Goal: Find specific page/section: Find specific page/section

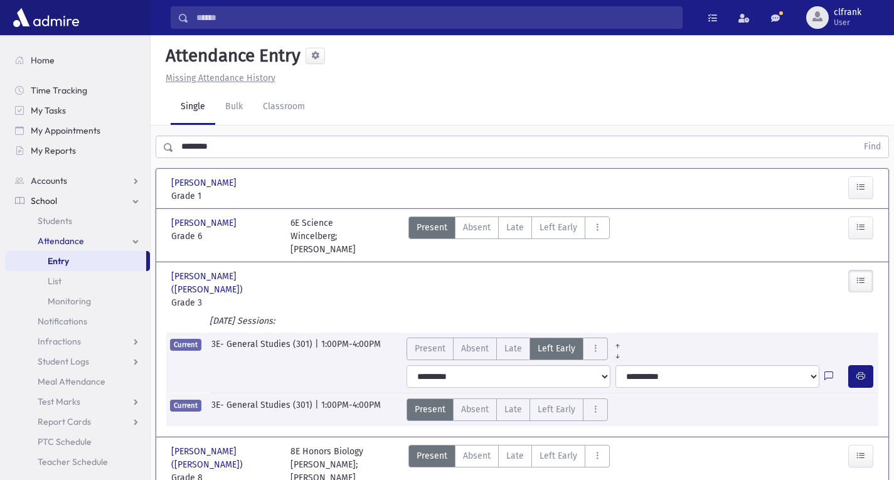
click at [322, 147] on input "********" at bounding box center [515, 147] width 683 height 23
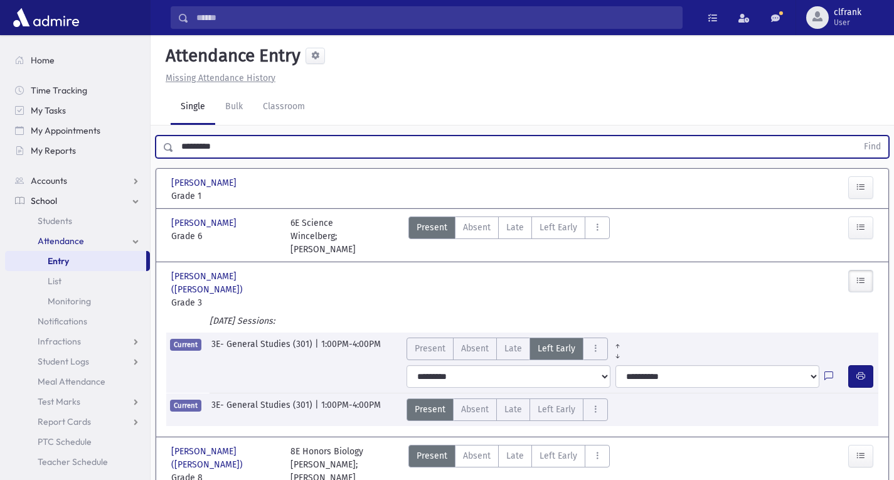
click at [857, 136] on button "Find" at bounding box center [873, 146] width 32 height 21
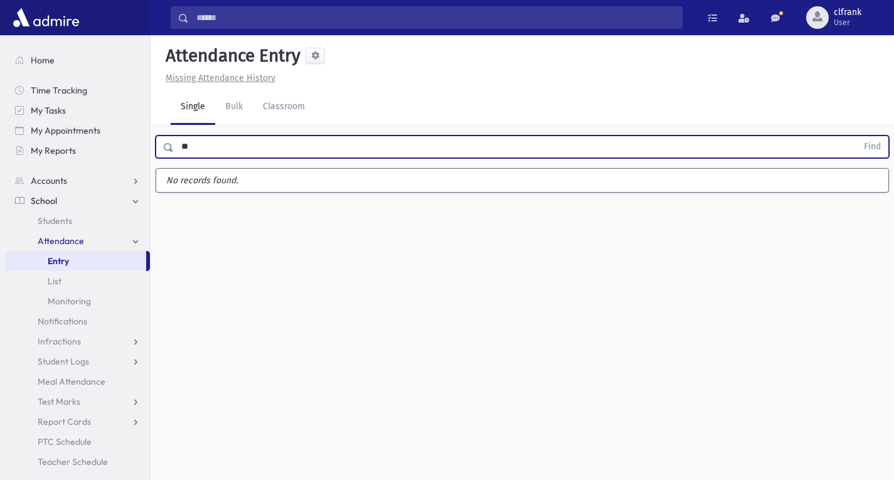
type input "*"
click at [857, 136] on button "Find" at bounding box center [873, 146] width 32 height 21
type input "*"
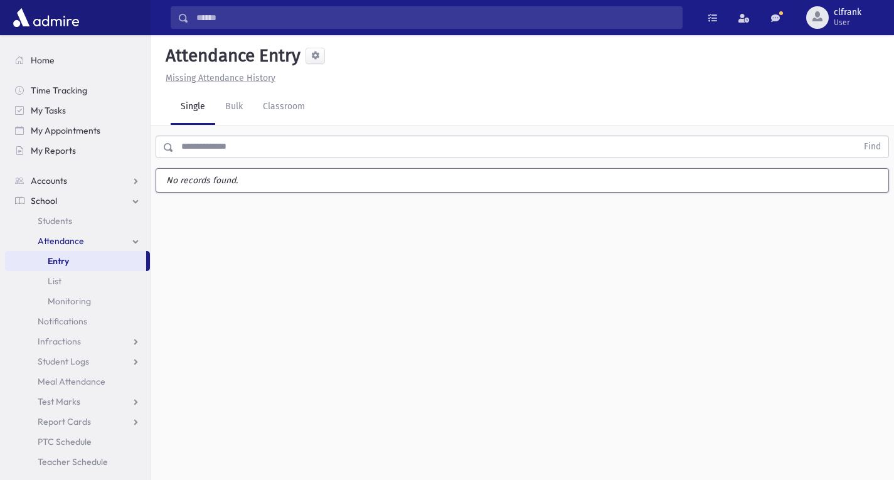
click at [90, 192] on link "School" at bounding box center [77, 201] width 145 height 20
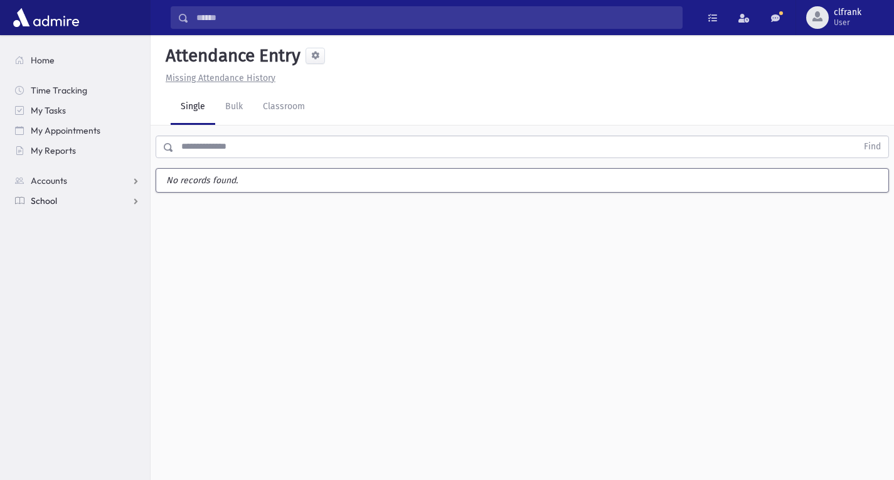
click at [78, 198] on link "School" at bounding box center [77, 201] width 145 height 20
click at [78, 220] on link "Students" at bounding box center [77, 221] width 145 height 20
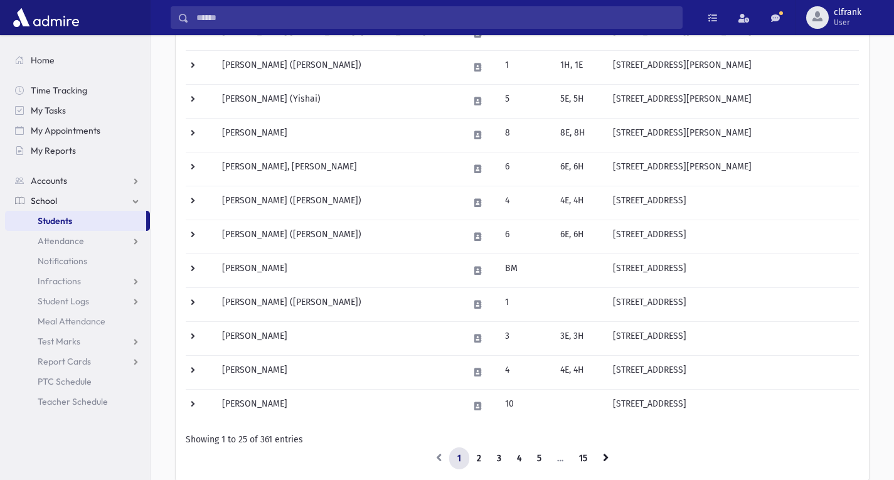
scroll to position [721, 0]
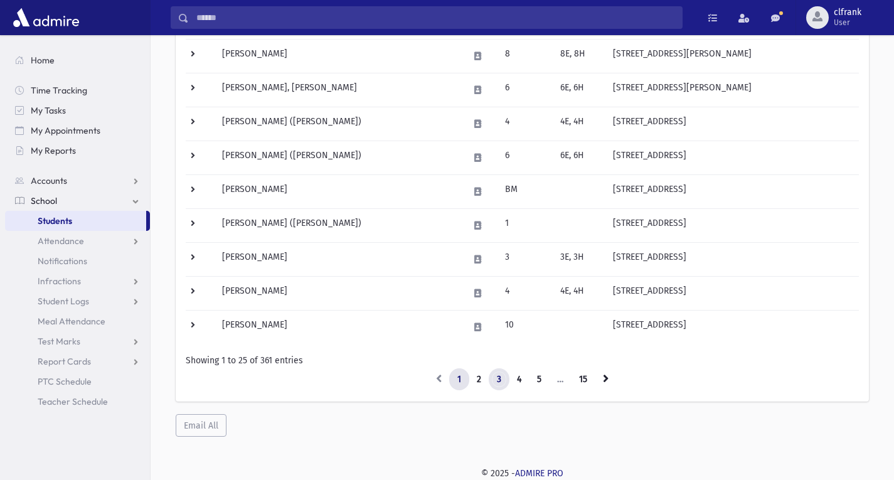
click at [502, 380] on link "3" at bounding box center [499, 379] width 21 height 23
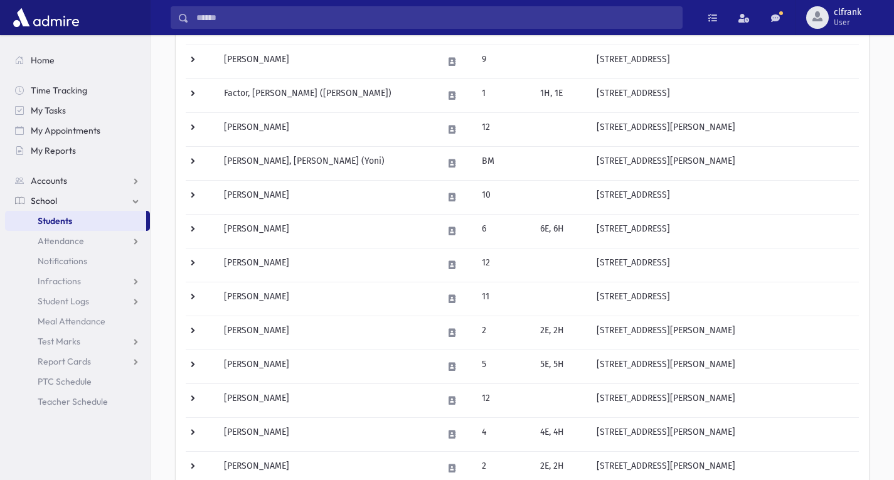
scroll to position [721, 0]
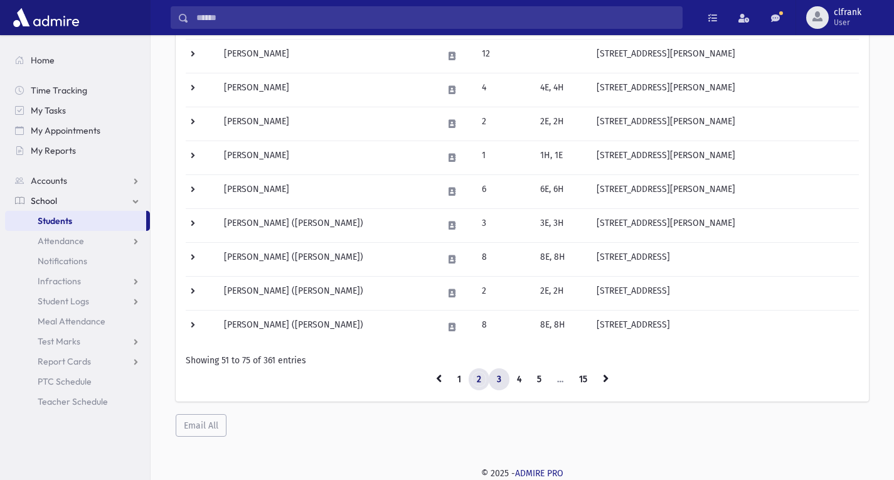
click at [484, 384] on link "2" at bounding box center [479, 379] width 21 height 23
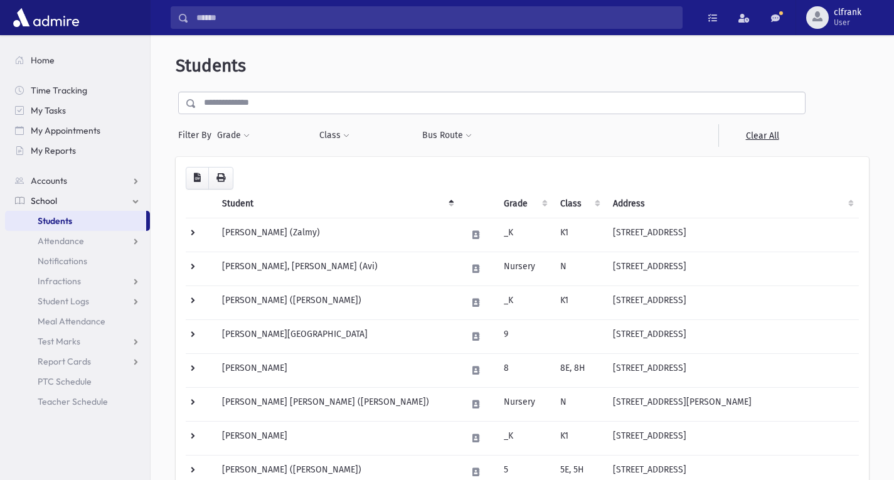
click at [343, 115] on div "**********" at bounding box center [492, 119] width 633 height 55
click at [343, 107] on input "text" at bounding box center [500, 103] width 609 height 23
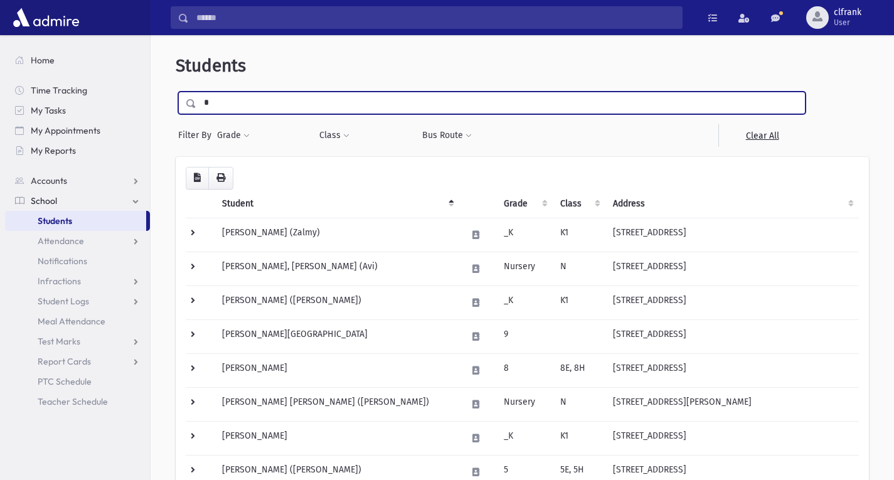
type input "*"
click at [176, 92] on input "submit" at bounding box center [193, 100] width 35 height 17
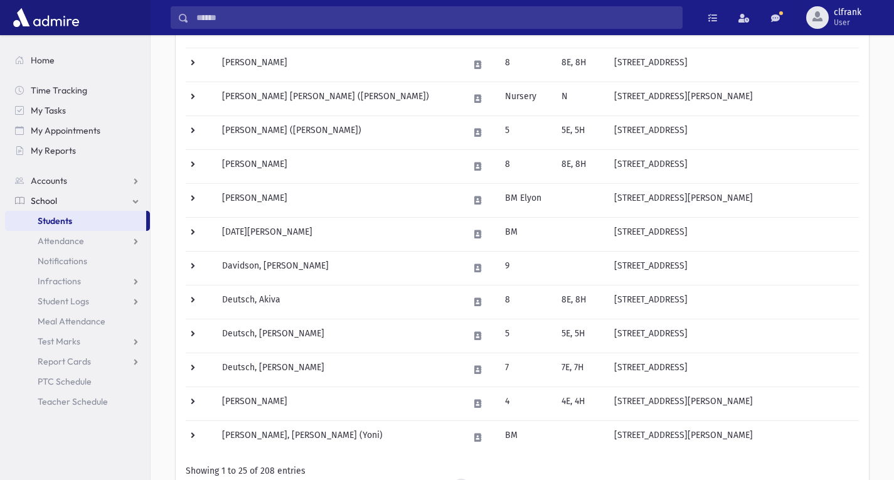
scroll to position [721, 0]
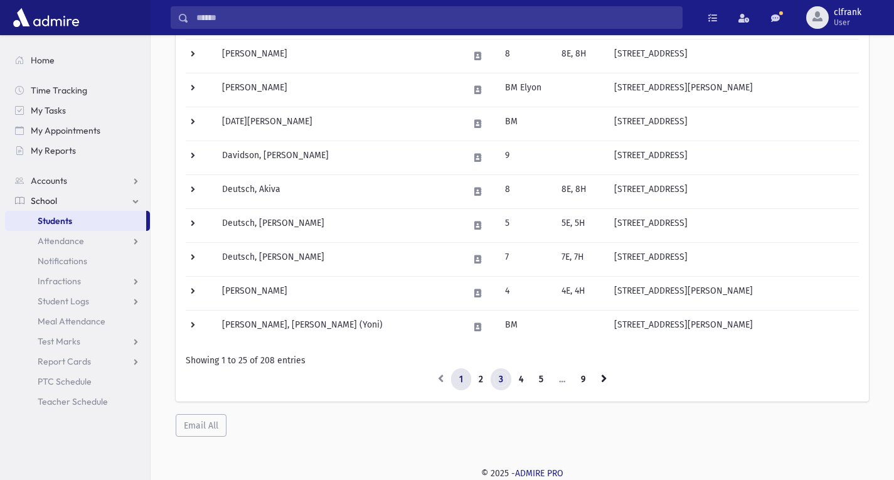
click at [500, 378] on link "3" at bounding box center [501, 379] width 21 height 23
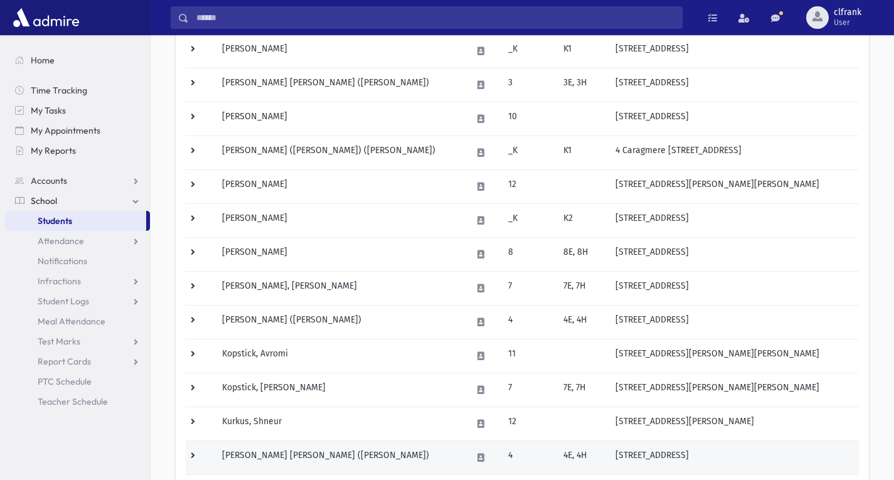
scroll to position [721, 0]
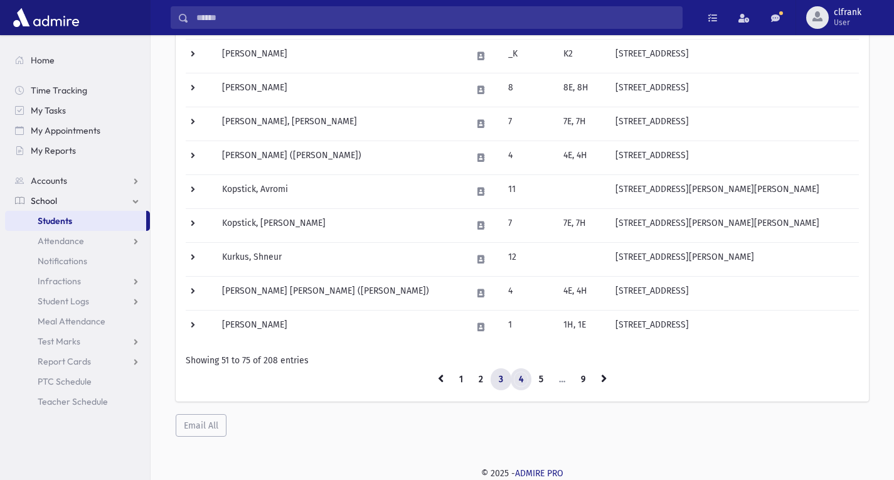
click at [523, 380] on link "4" at bounding box center [521, 379] width 21 height 23
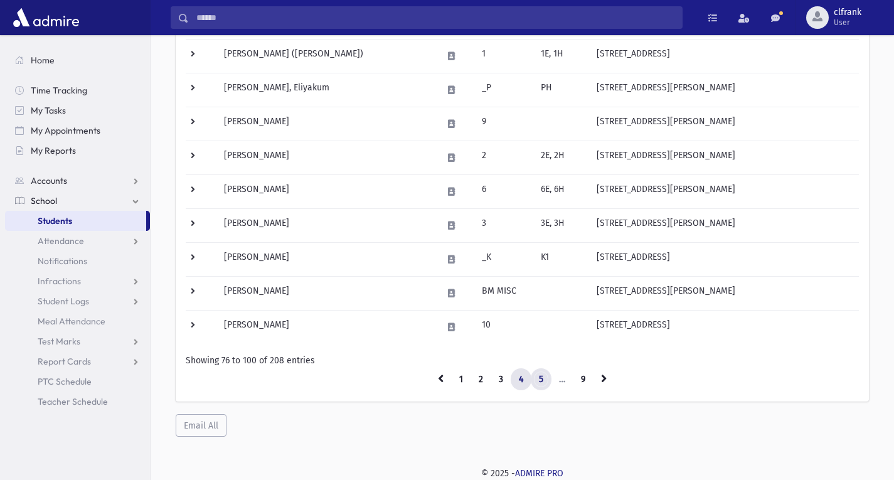
click at [536, 380] on link "5" at bounding box center [541, 379] width 21 height 23
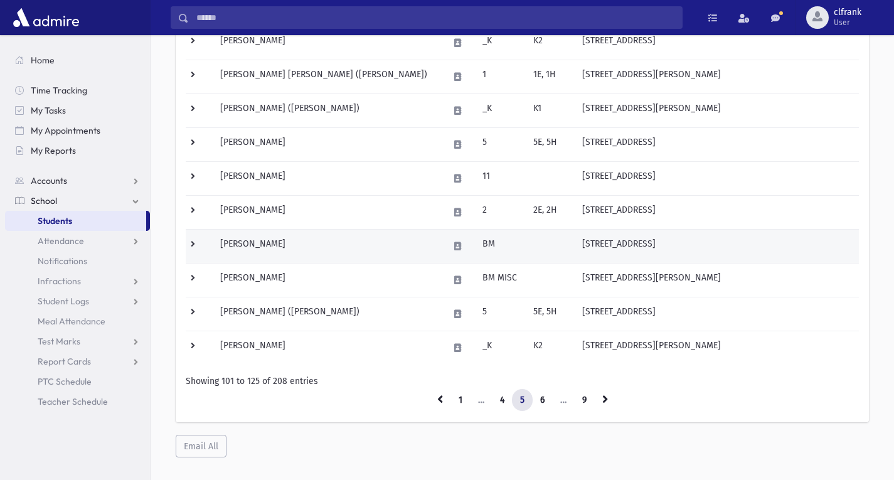
scroll to position [721, 0]
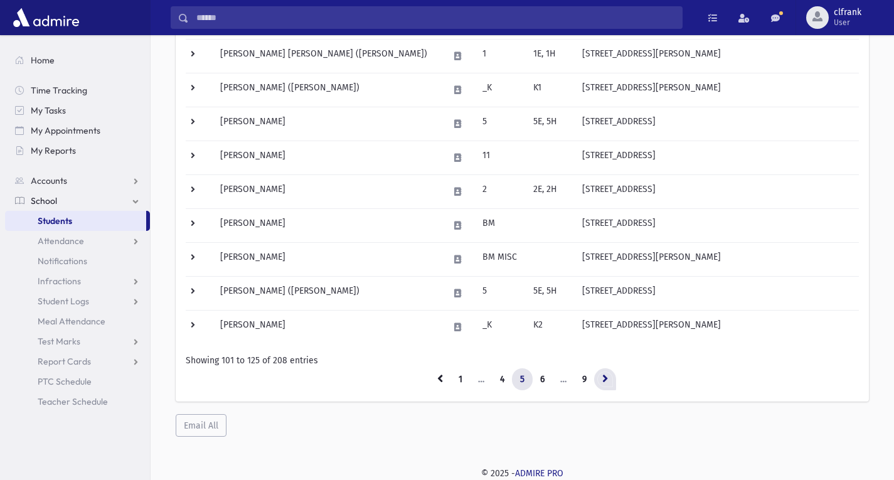
click at [609, 383] on link at bounding box center [605, 379] width 22 height 23
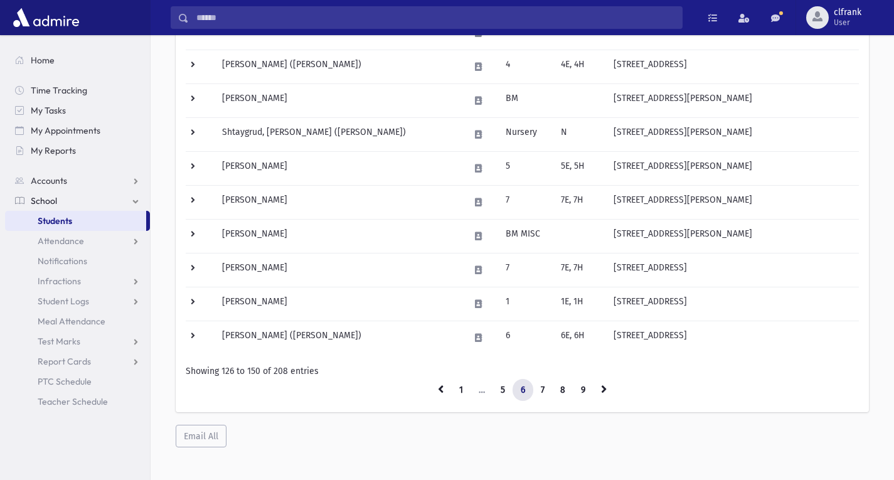
scroll to position [721, 0]
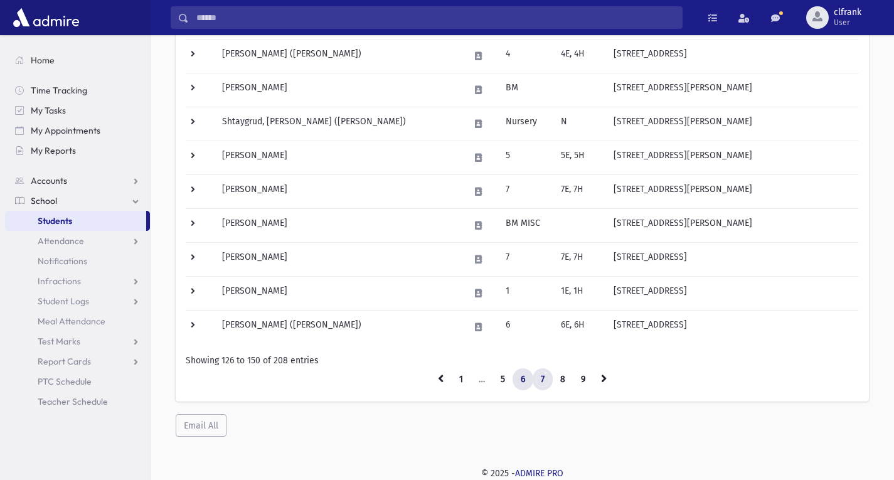
click at [545, 387] on link "7" at bounding box center [543, 379] width 20 height 23
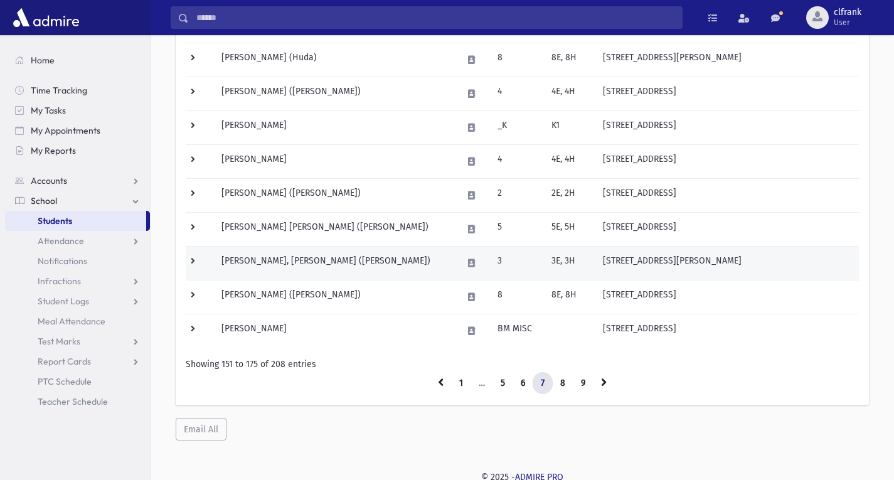
scroll to position [721, 0]
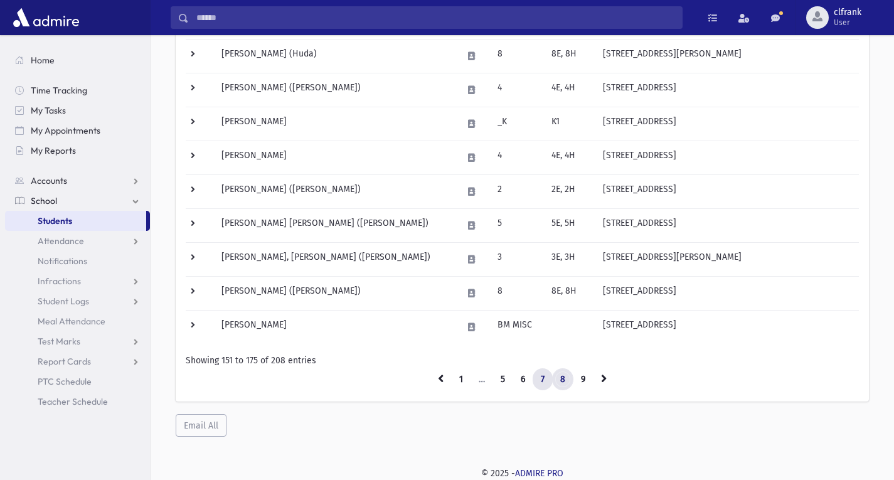
click at [560, 382] on link "8" at bounding box center [562, 379] width 21 height 23
